Goal: Task Accomplishment & Management: Use online tool/utility

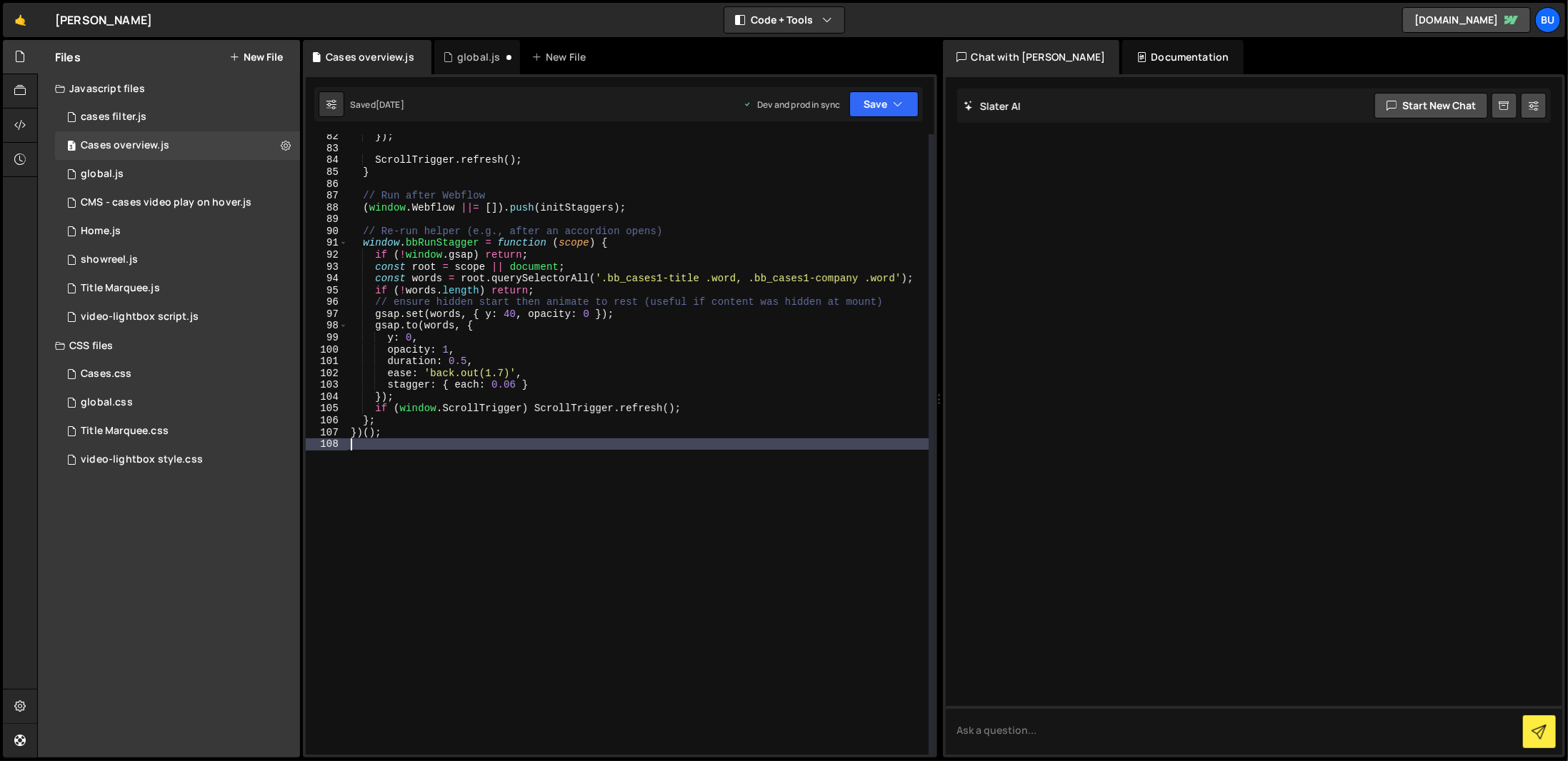
scroll to position [961, 0]
click at [484, 515] on div "}) ; ScrollTrigger . refresh ( ) ; } // Run after Webflow ( window . Webflow ||…" at bounding box center [639, 452] width 581 height 644
click at [166, 102] on div "Javascript files" at bounding box center [169, 87] width 262 height 28
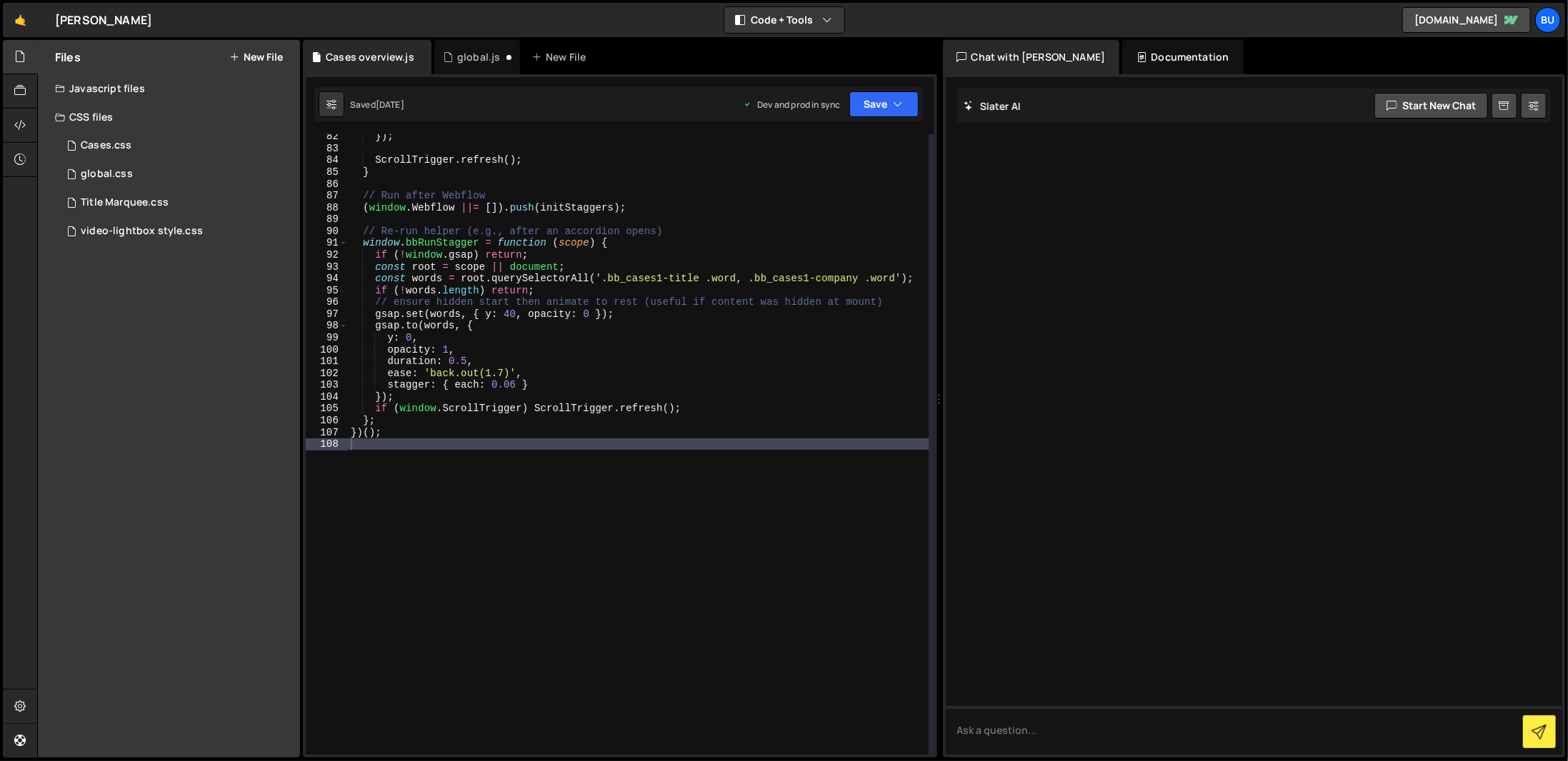
click at [166, 102] on div "Javascript files" at bounding box center [169, 87] width 262 height 28
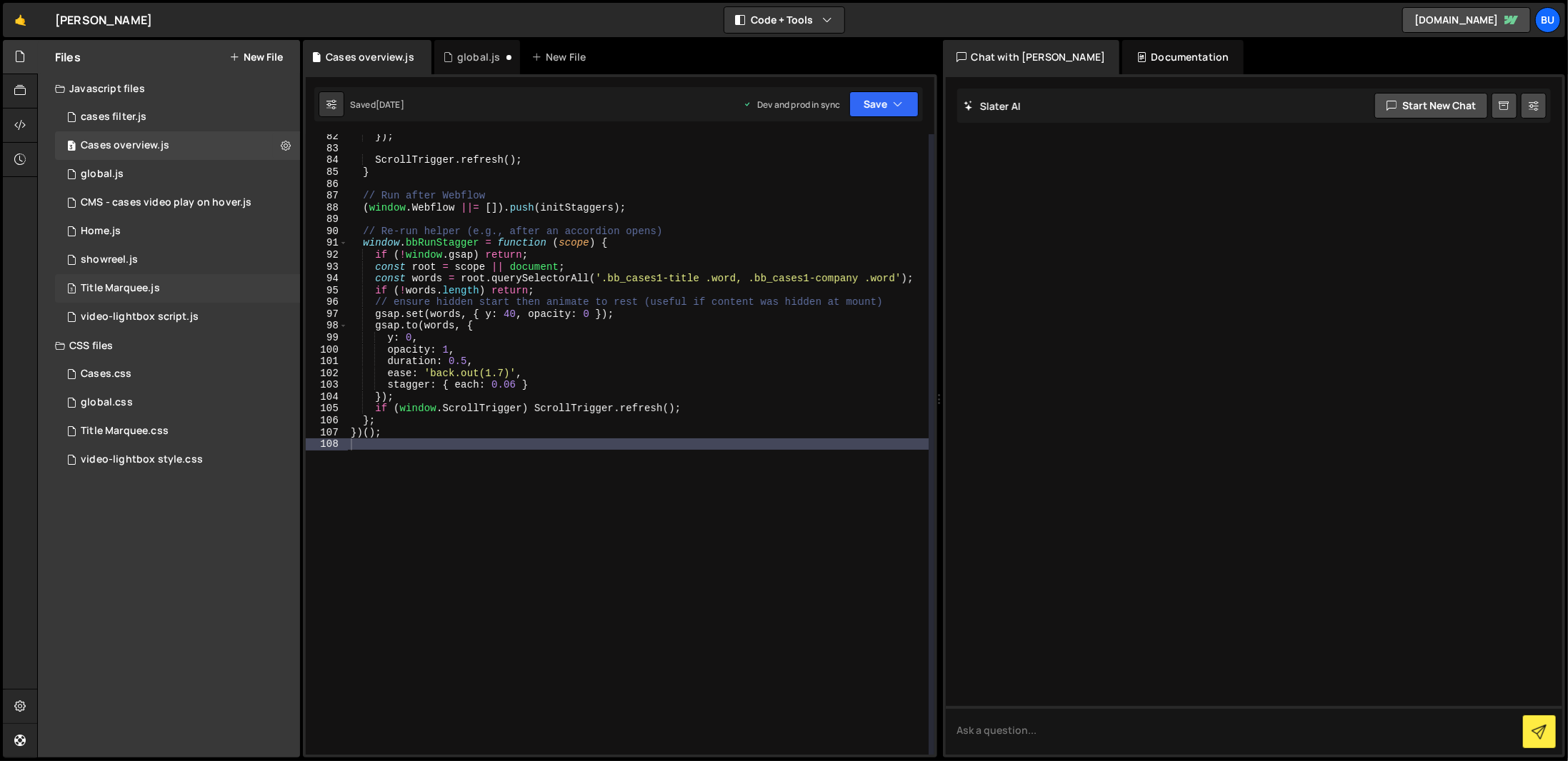
click at [192, 287] on div "3 Title Marquee.js 0" at bounding box center [180, 288] width 250 height 28
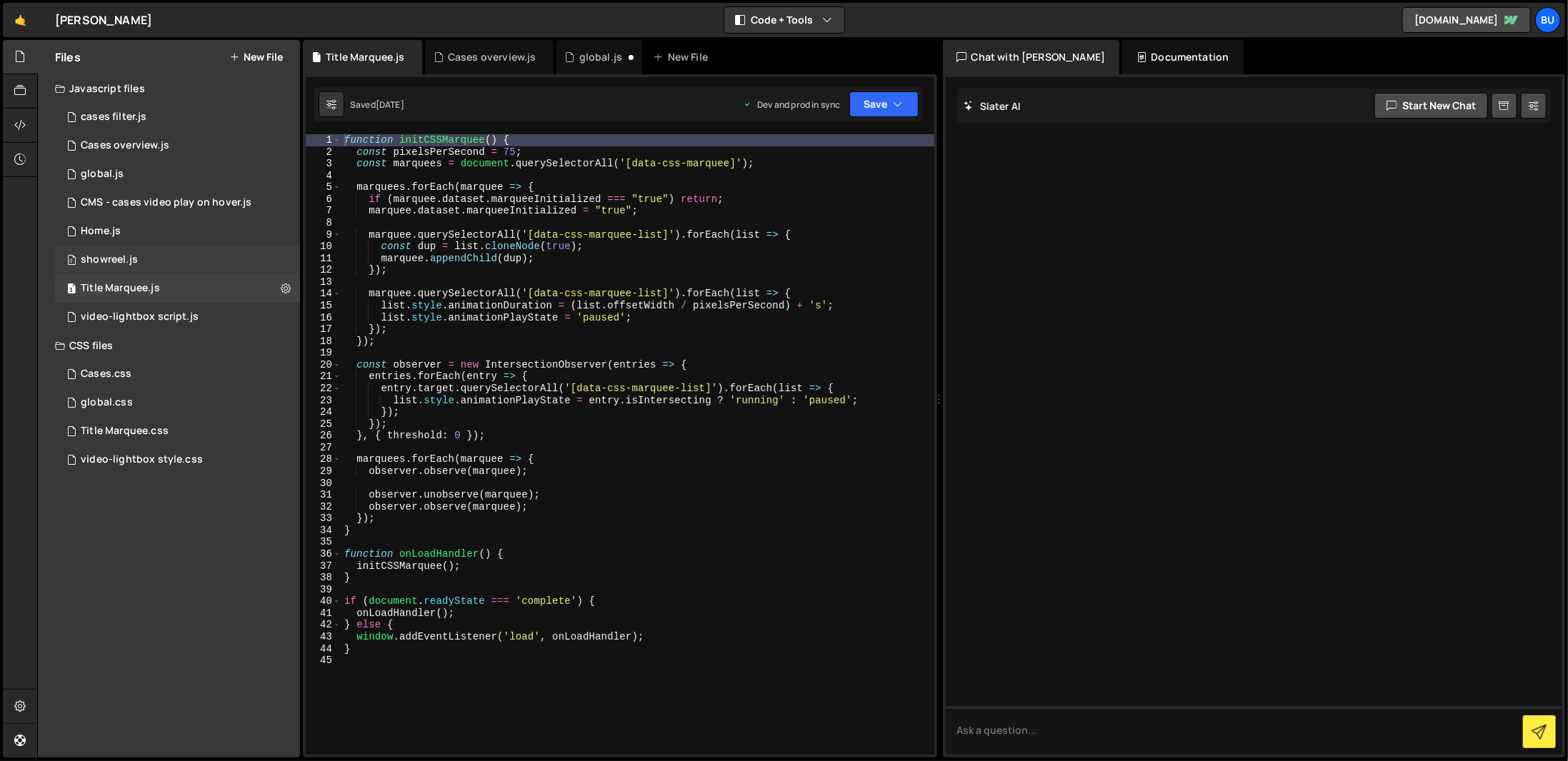
click at [146, 263] on div "0 showreel.js 0" at bounding box center [180, 259] width 250 height 28
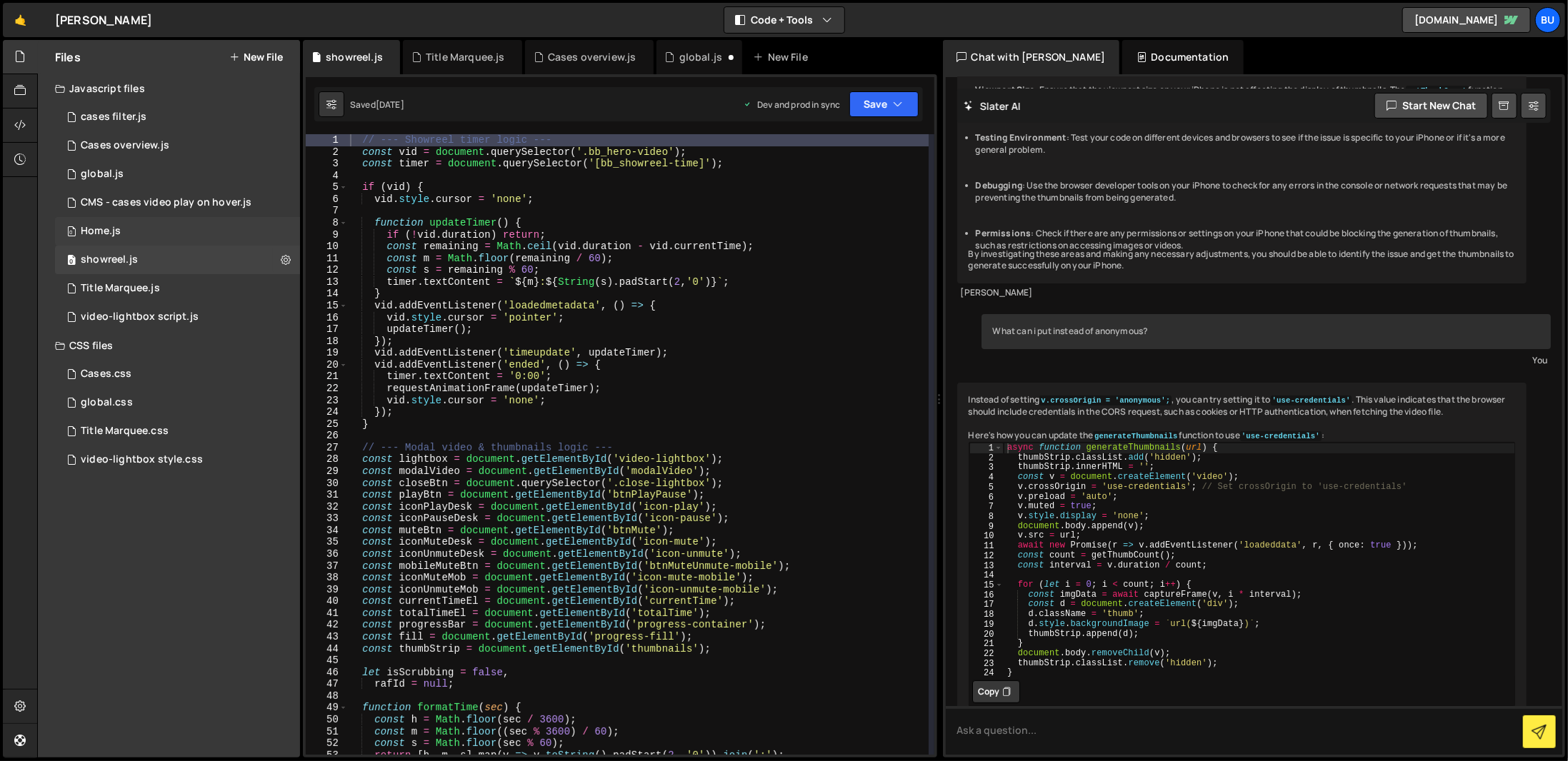
scroll to position [3803, 0]
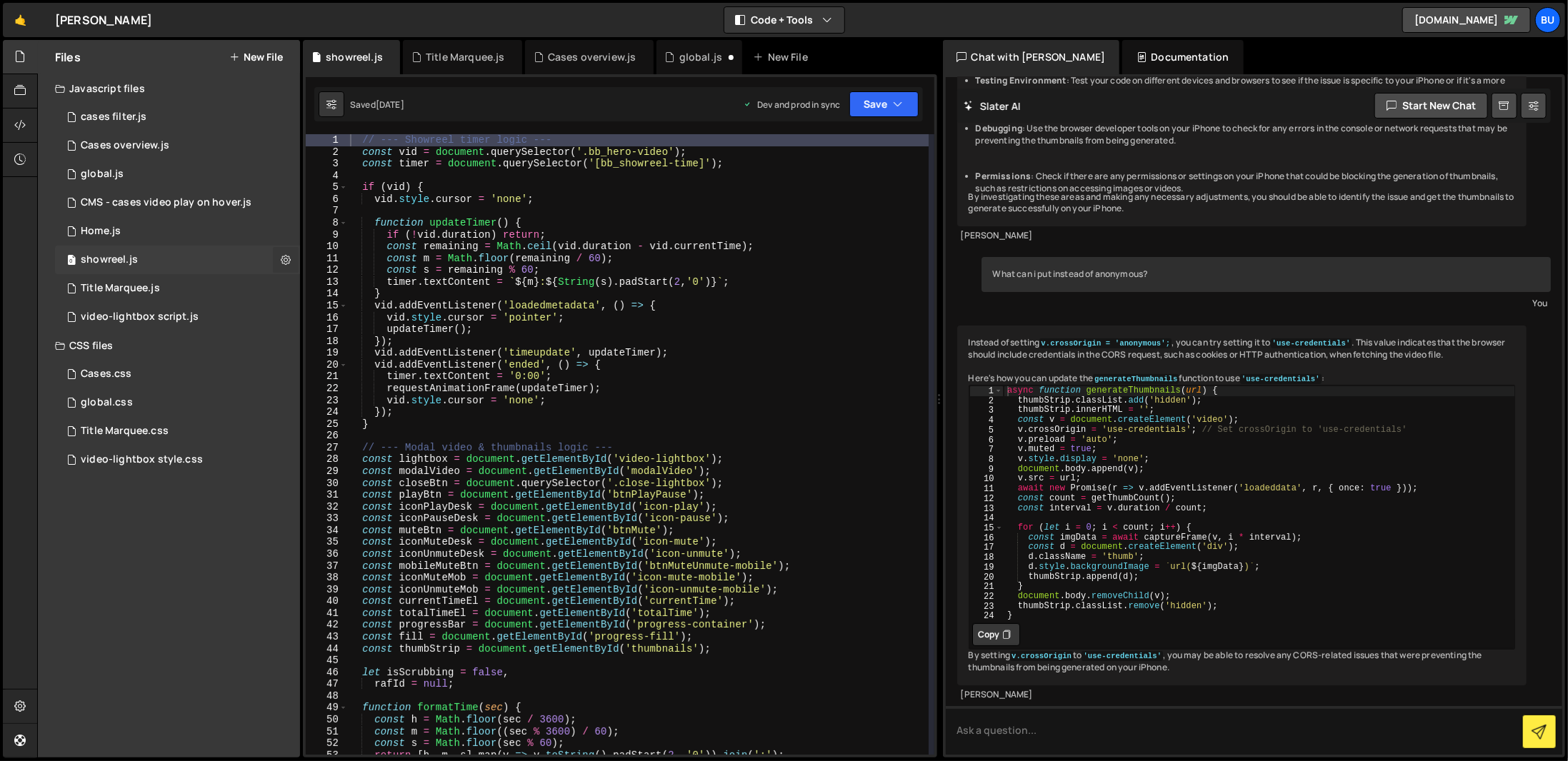
click at [285, 265] on icon at bounding box center [286, 259] width 10 height 14
click at [348, 291] on button "Edit File Settings" at bounding box center [373, 290] width 140 height 28
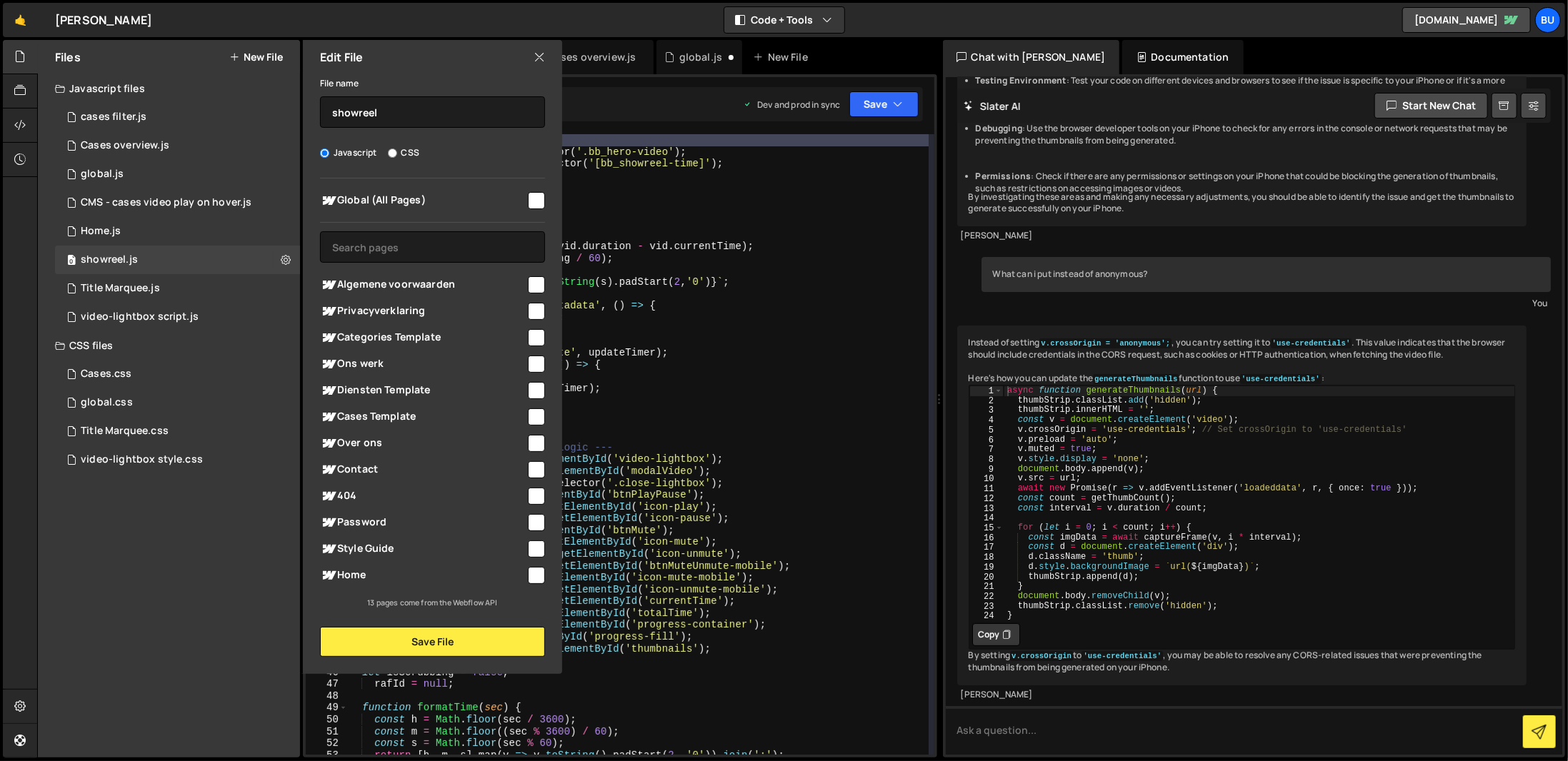
click at [535, 54] on icon at bounding box center [540, 57] width 12 height 16
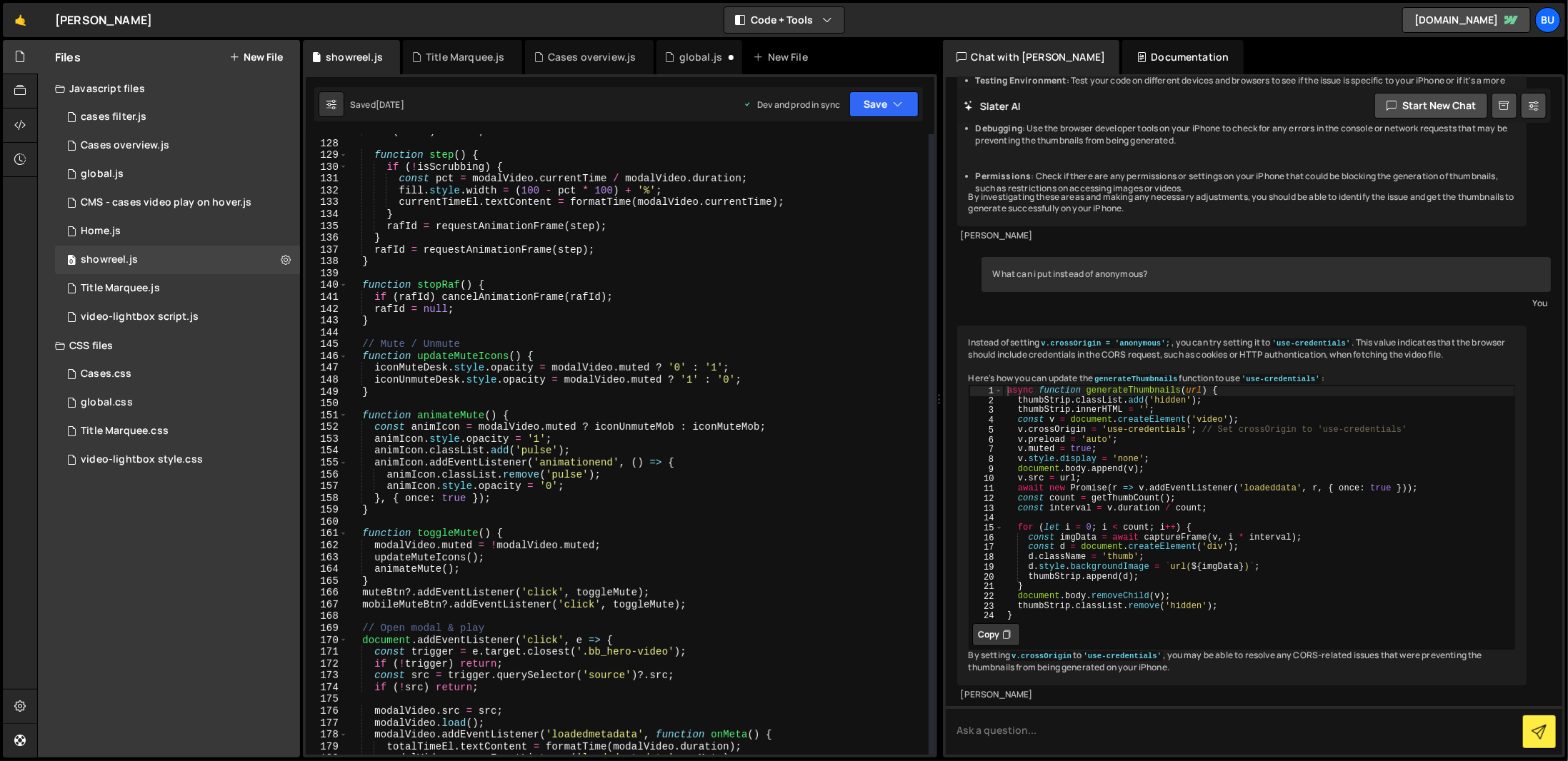
scroll to position [1629, 0]
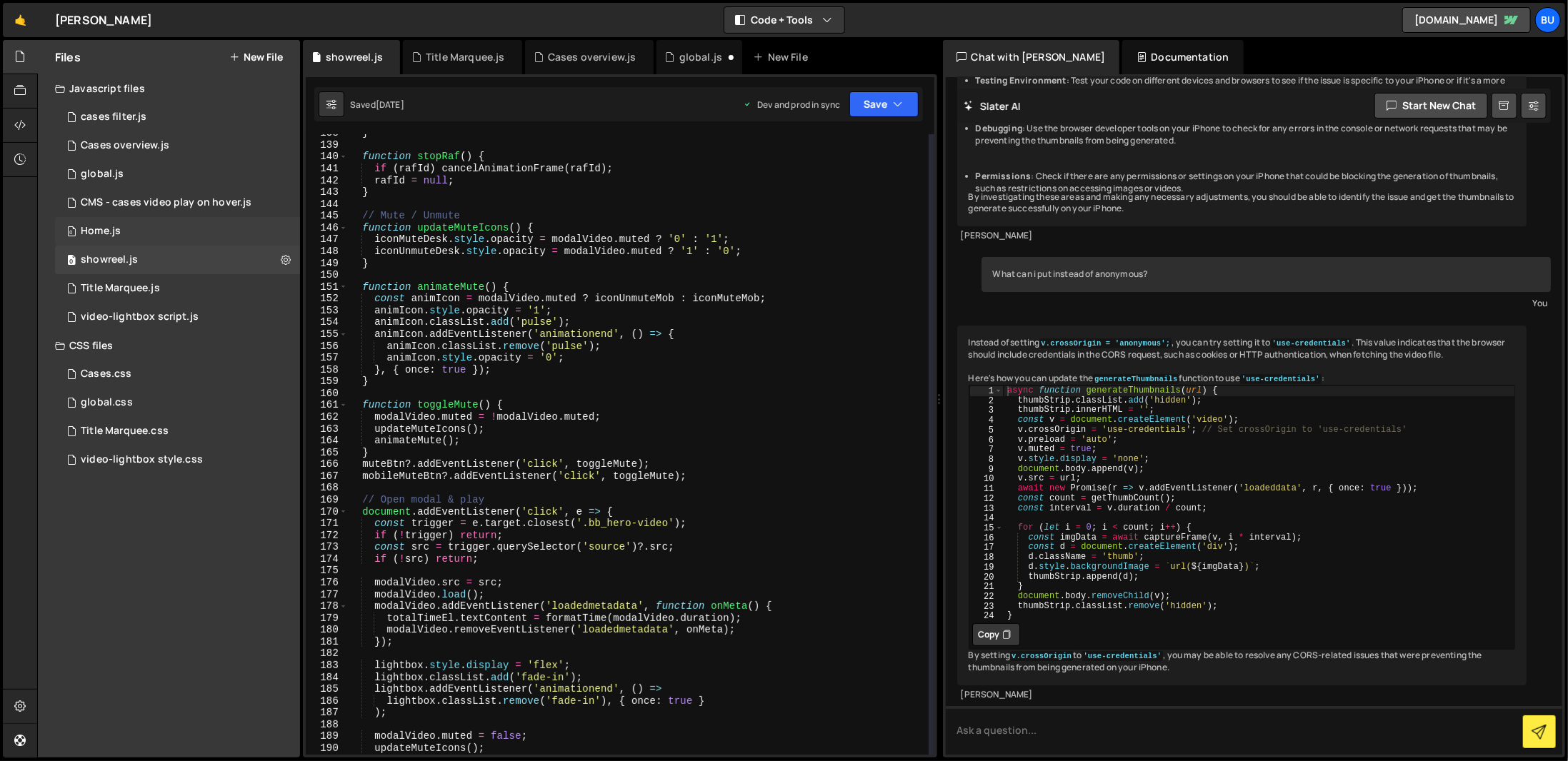
click at [231, 224] on div "0 Home.js 0" at bounding box center [180, 230] width 250 height 28
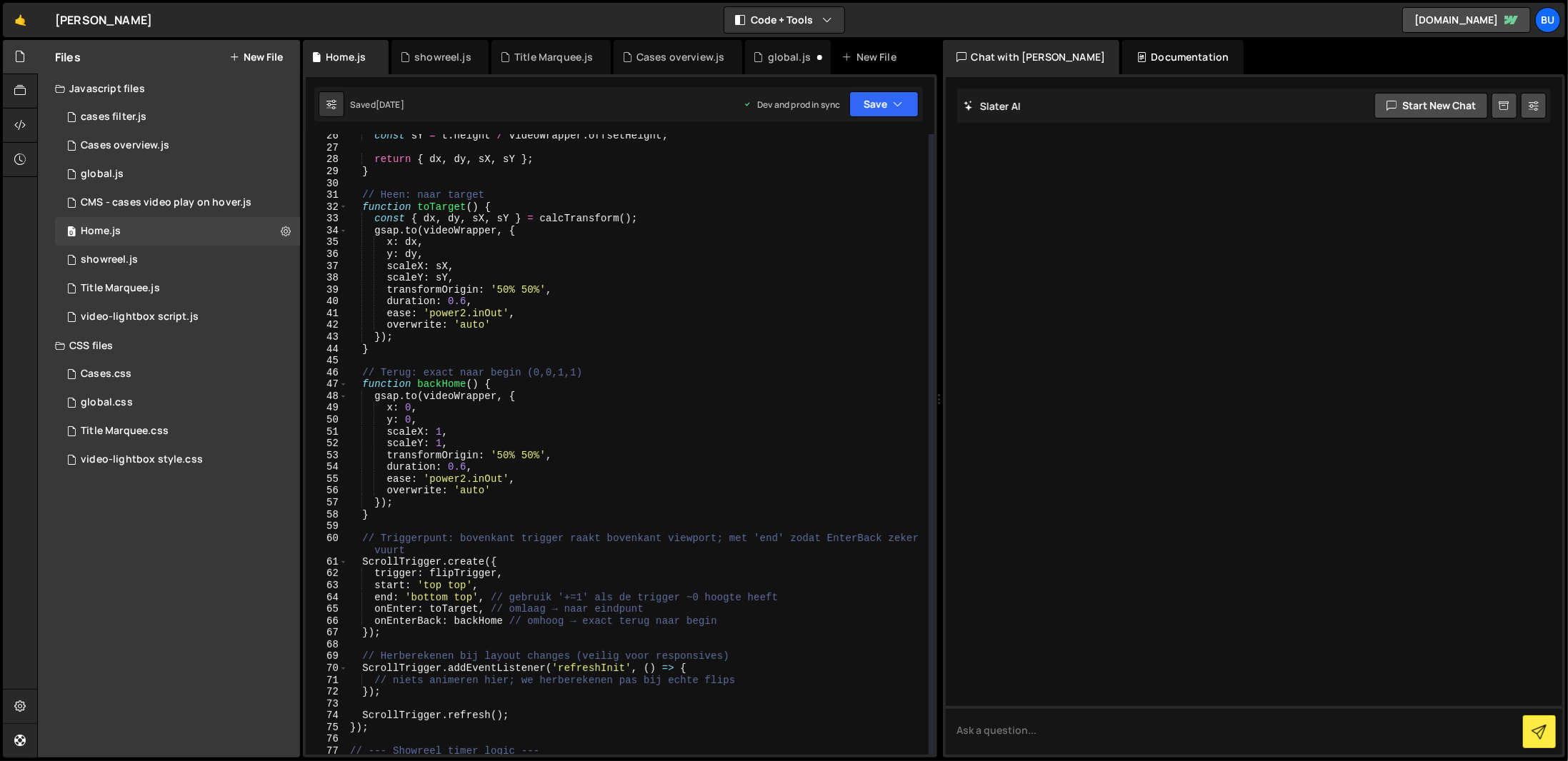
scroll to position [300, 0]
click at [176, 154] on div "3 Cases overview.js 0" at bounding box center [180, 145] width 250 height 28
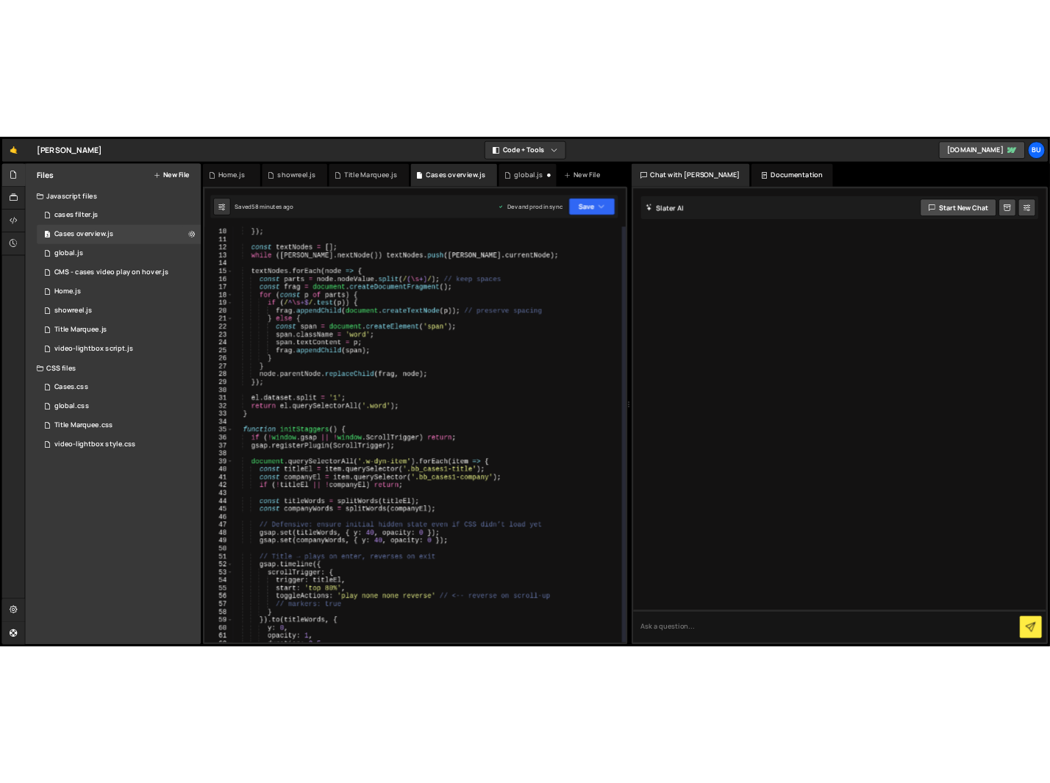
scroll to position [0, 0]
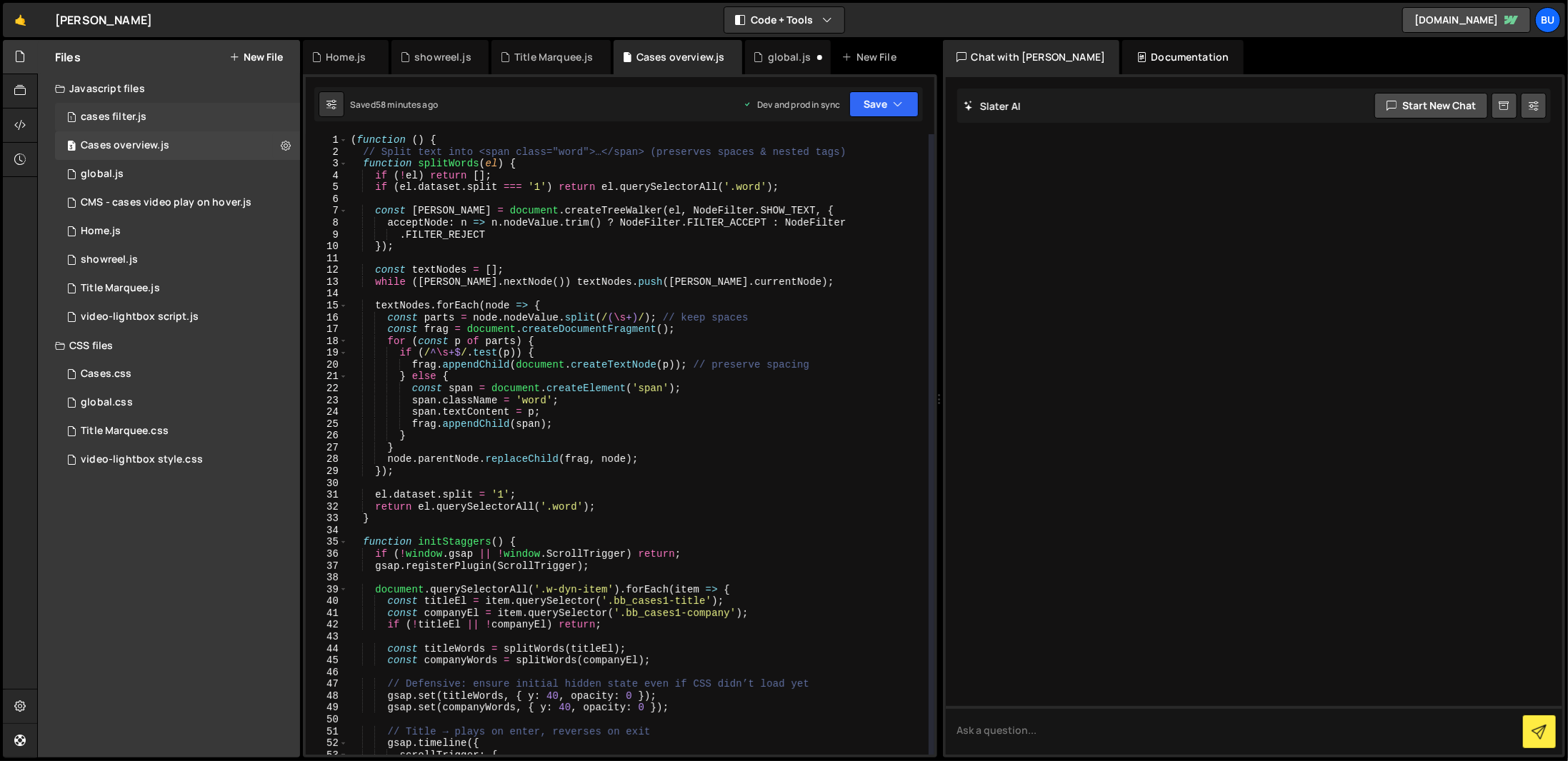
click at [236, 111] on div "1 cases filter.js 0" at bounding box center [180, 117] width 250 height 28
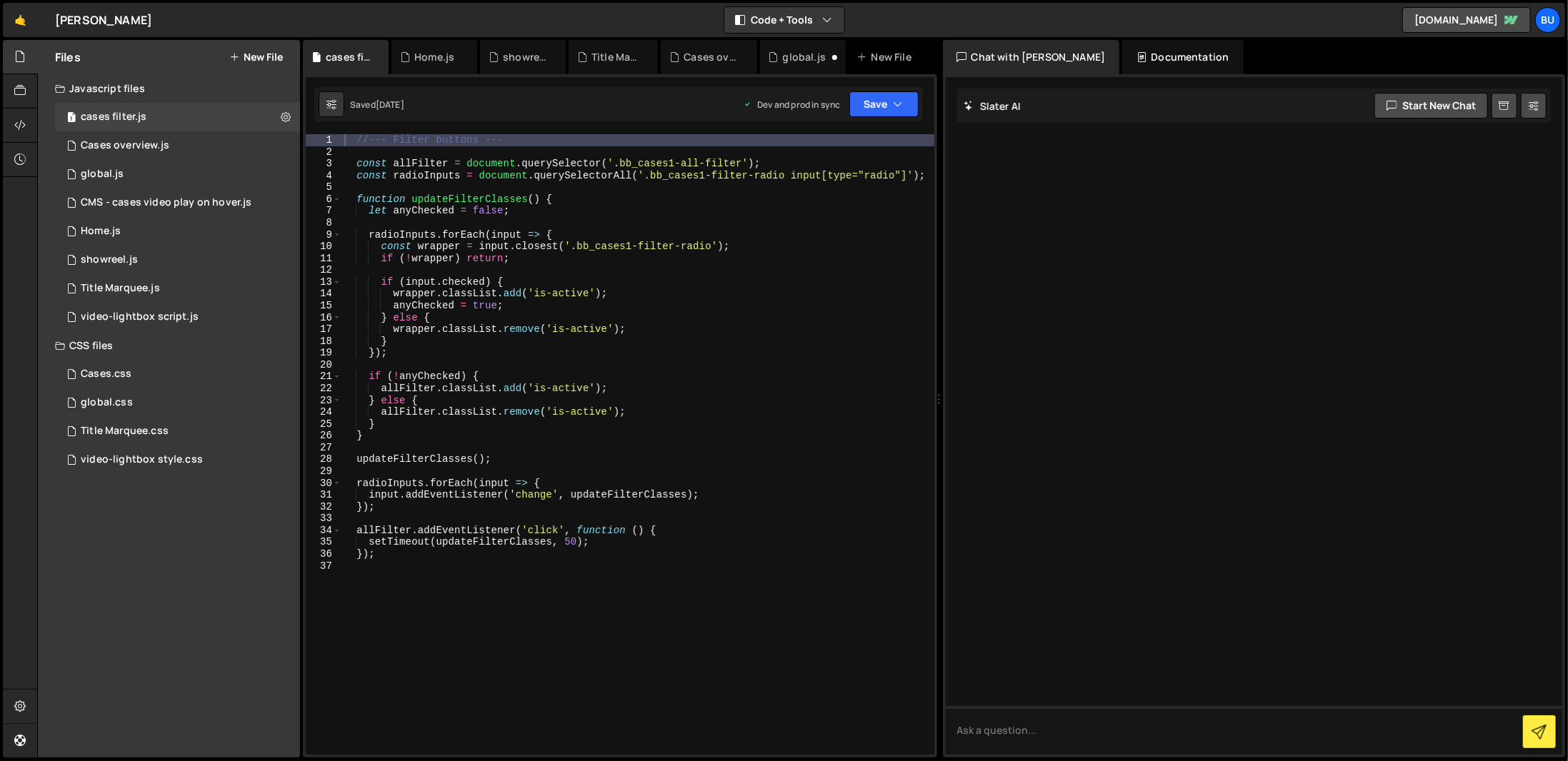
click at [636, 619] on div "//--- Filter buttons --- const allFilter = document . querySelector ( '.bb_case…" at bounding box center [638, 456] width 593 height 644
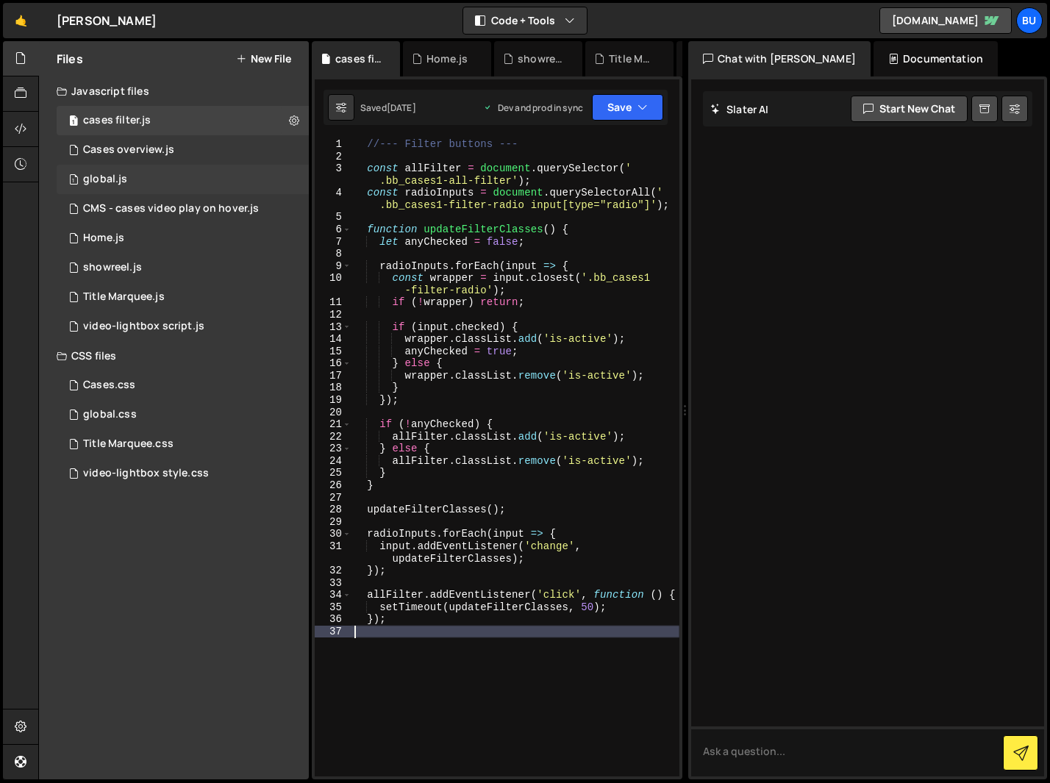
click at [131, 179] on div "1 global.js 0" at bounding box center [185, 179] width 257 height 29
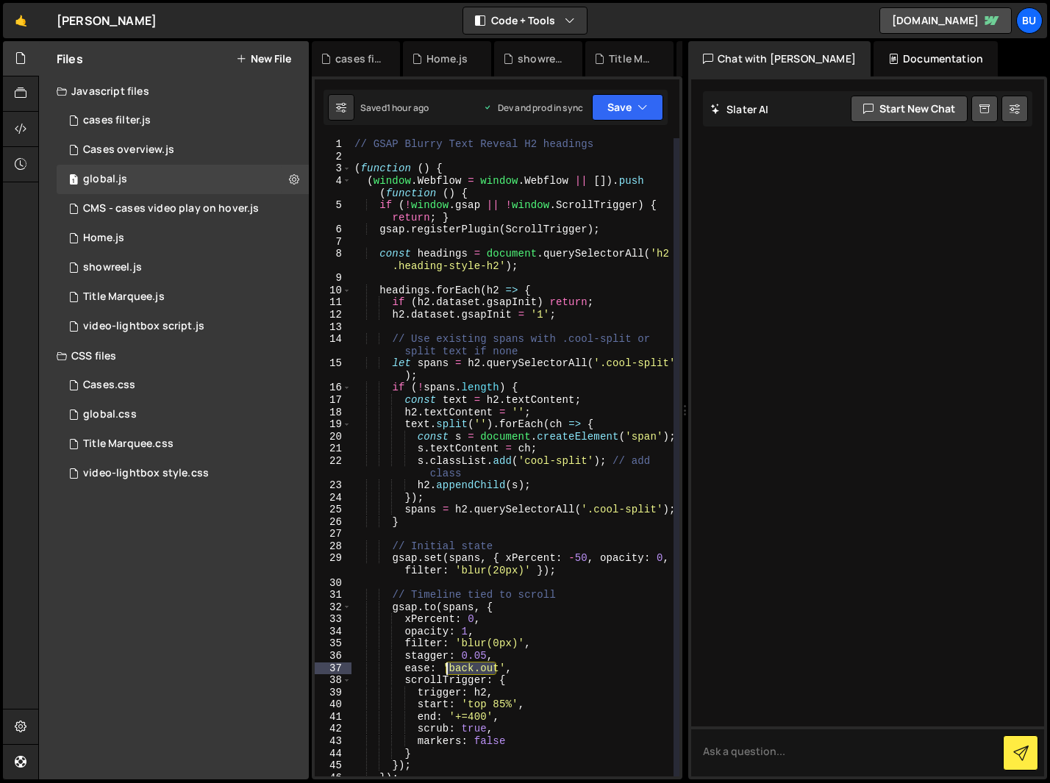
drag, startPoint x: 493, startPoint y: 580, endPoint x: 448, endPoint y: 667, distance: 98.6
click at [448, 667] on div "// GSAP Blurry Text Reveal H2 headings ( function ( ) { ( window . Webflow = wi…" at bounding box center [512, 469] width 322 height 662
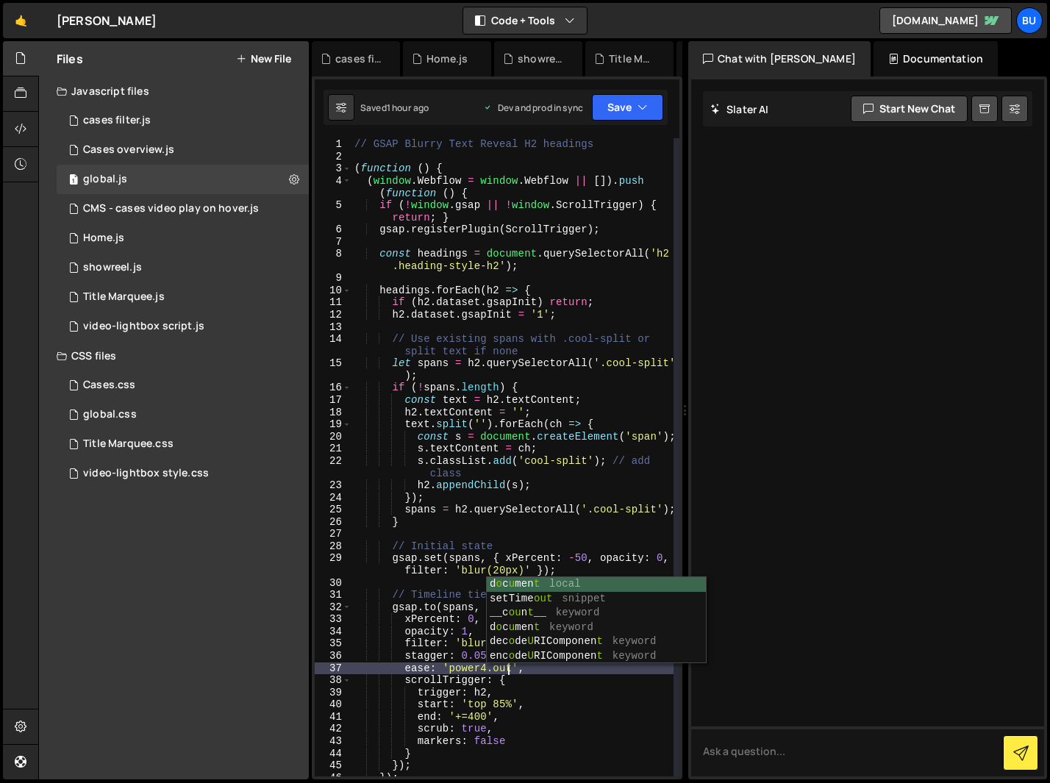
scroll to position [0, 10]
type textarea "ease: 'power4.out',"
click at [647, 95] on button "Save" at bounding box center [627, 107] width 71 height 26
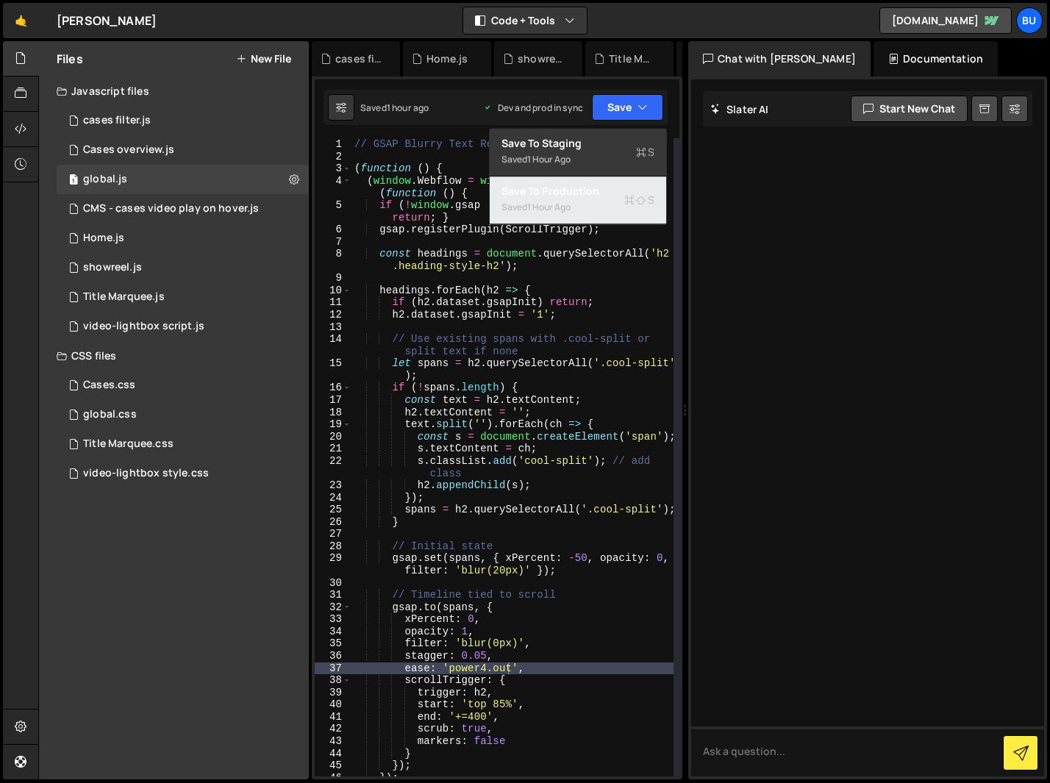
click at [580, 202] on div "Saved 1 hour ago" at bounding box center [577, 207] width 153 height 18
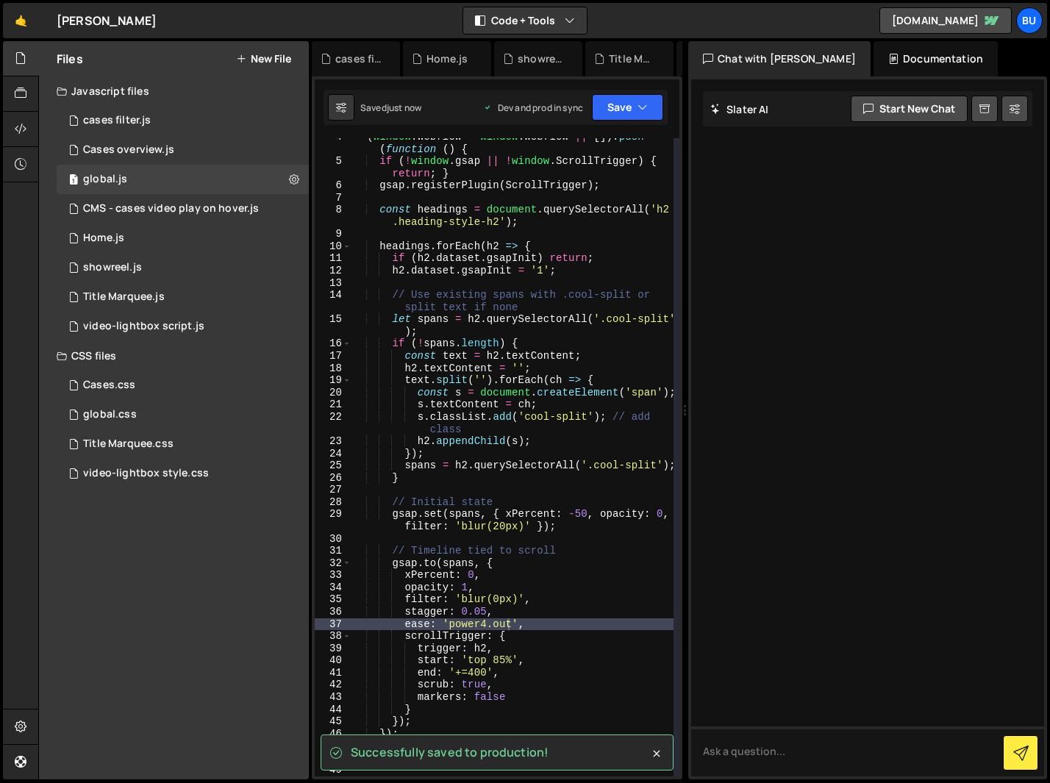
scroll to position [44, 0]
